Goal: Obtain resource: Download file/media

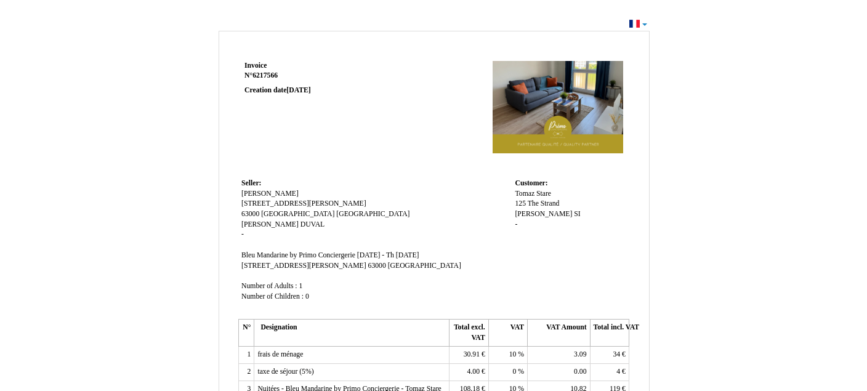
drag, startPoint x: 508, startPoint y: 194, endPoint x: 572, endPoint y: 196, distance: 64.0
click at [572, 196] on tr "Seller: Seller: [PERSON_NAME] [PERSON_NAME] 9 [GEOGRAPHIC_DATA][PERSON_NAME] [S…" at bounding box center [433, 245] width 391 height 140
click at [572, 196] on div "Tomaz Tomaz Stare Stare 125 The Strand 125 The Strand [PERSON_NAME] SI SI -" at bounding box center [569, 215] width 111 height 52
drag, startPoint x: 516, startPoint y: 194, endPoint x: 570, endPoint y: 198, distance: 54.9
click at [570, 198] on div "Tomaz Tomaz Stare Stare 125 The Strand 125 The Strand [PERSON_NAME] SI SI -" at bounding box center [569, 215] width 111 height 52
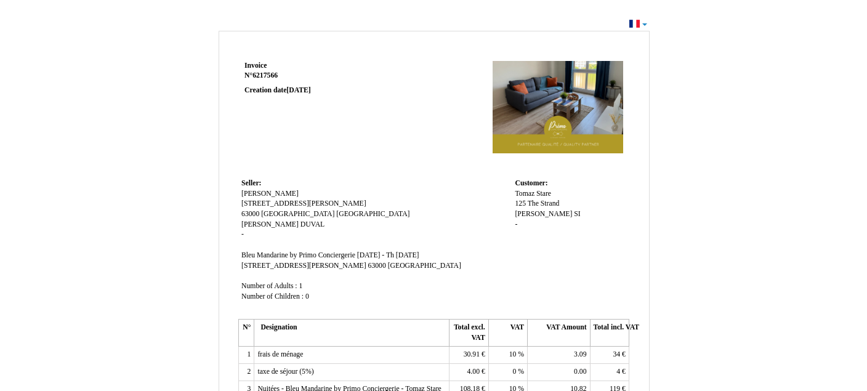
click at [593, 249] on td "Customer: Customer: Tomaz Tomaz Stare Stare 125 The Strand 125 The Strand [PERS…" at bounding box center [569, 245] width 117 height 140
drag, startPoint x: 238, startPoint y: 191, endPoint x: 319, endPoint y: 194, distance: 81.3
click at [319, 194] on td "Seller: Seller: [PERSON_NAME] [PERSON_NAME] 9 [GEOGRAPHIC_DATA][PERSON_NAME] [S…" at bounding box center [374, 245] width 273 height 140
copy span "[PERSON_NAME]"
click at [717, 242] on div "Invoice Invoice N° 6217566 6217566 Creation date [DATE] Seller: Seller: [PERSON…" at bounding box center [434, 375] width 720 height 695
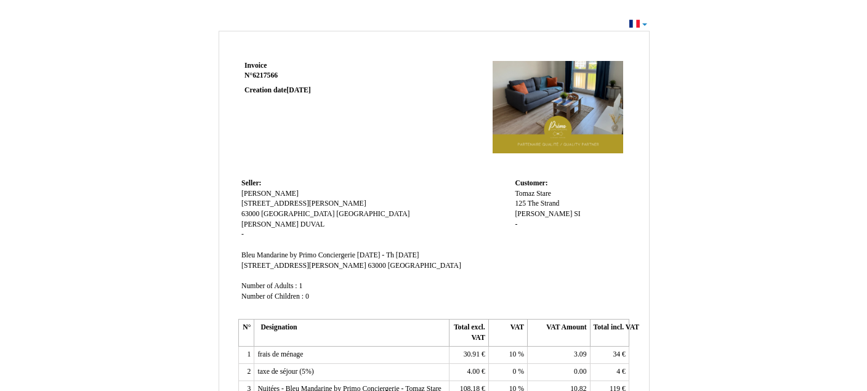
click at [429, 146] on td at bounding box center [511, 117] width 234 height 118
click at [644, 25] on div "Invoice Invoice N° 6217566 6217566 Creation date [DATE] Seller: Seller: [PERSON…" at bounding box center [433, 369] width 867 height 708
click at [634, 65] on div "Invoice Invoice N° 6217566 6217566 Creation date 15 July 2025 Seller: Seller: D…" at bounding box center [434, 378] width 430 height 640
click at [397, 122] on td at bounding box center [511, 117] width 234 height 118
click at [290, 48] on div "Invoice Invoice N° 6217566 6217566 Creation date 15 July 2025 Seller: Seller: D…" at bounding box center [433, 365] width 431 height 668
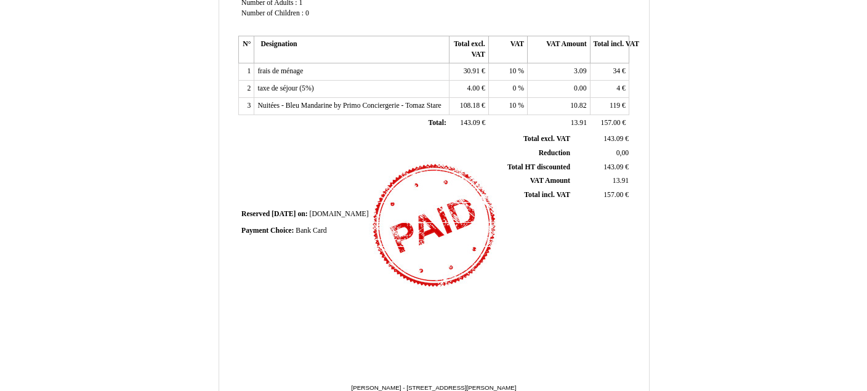
scroll to position [332, 0]
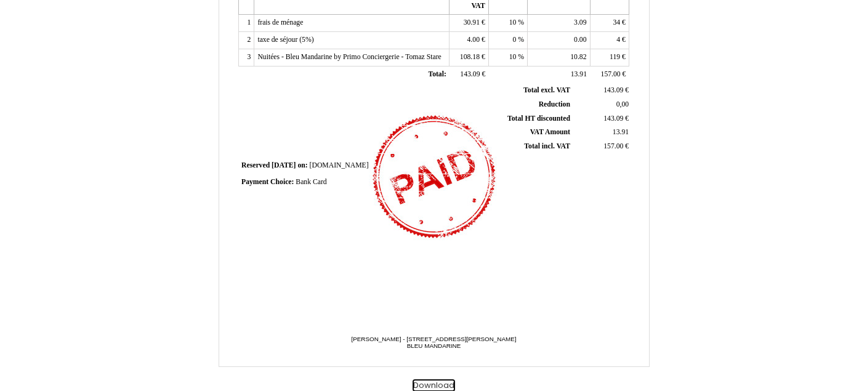
click at [438, 384] on button "Download" at bounding box center [433, 385] width 42 height 13
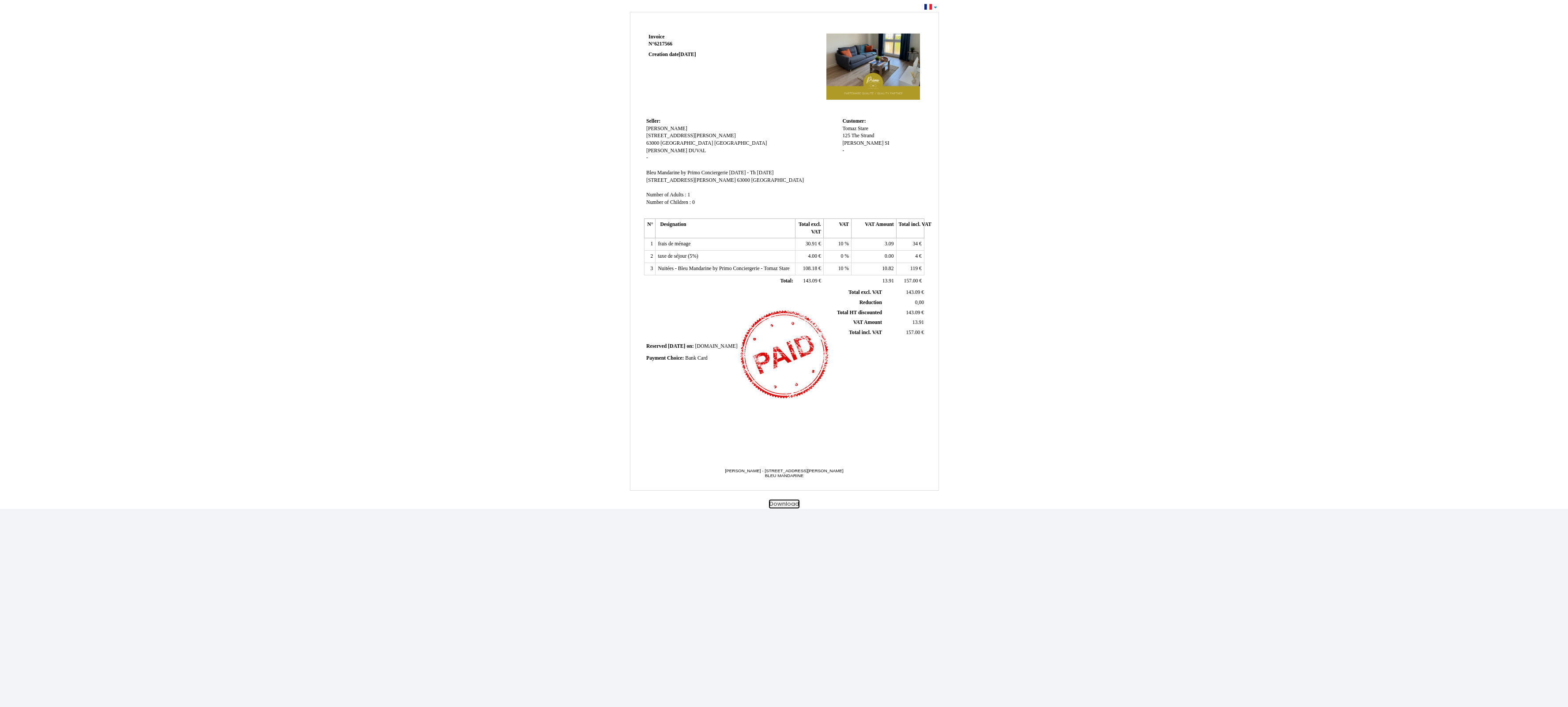
scroll to position [0, 0]
